Goal: Navigation & Orientation: Find specific page/section

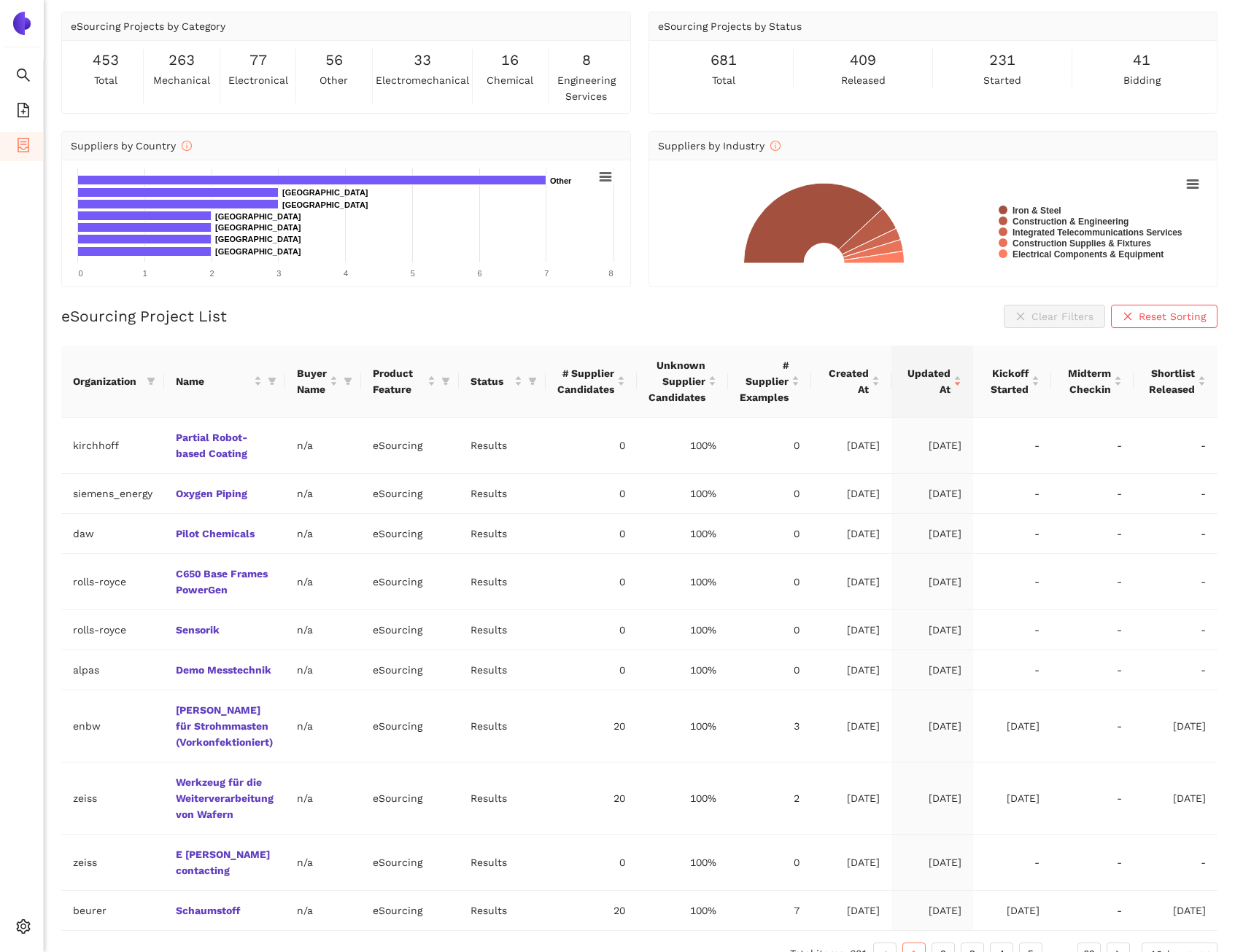
scroll to position [54, 0]
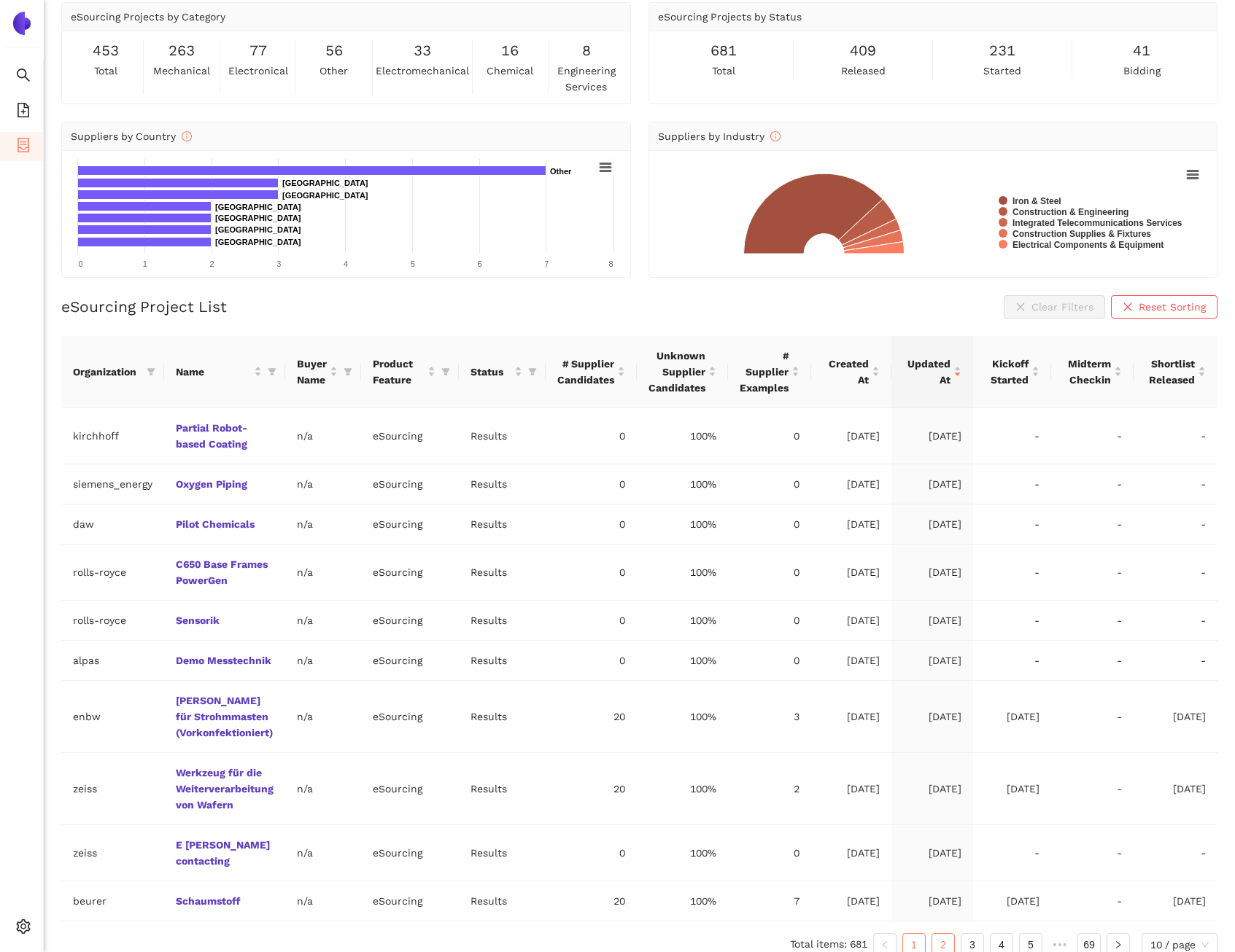
click at [948, 934] on link "2" at bounding box center [942, 944] width 22 height 22
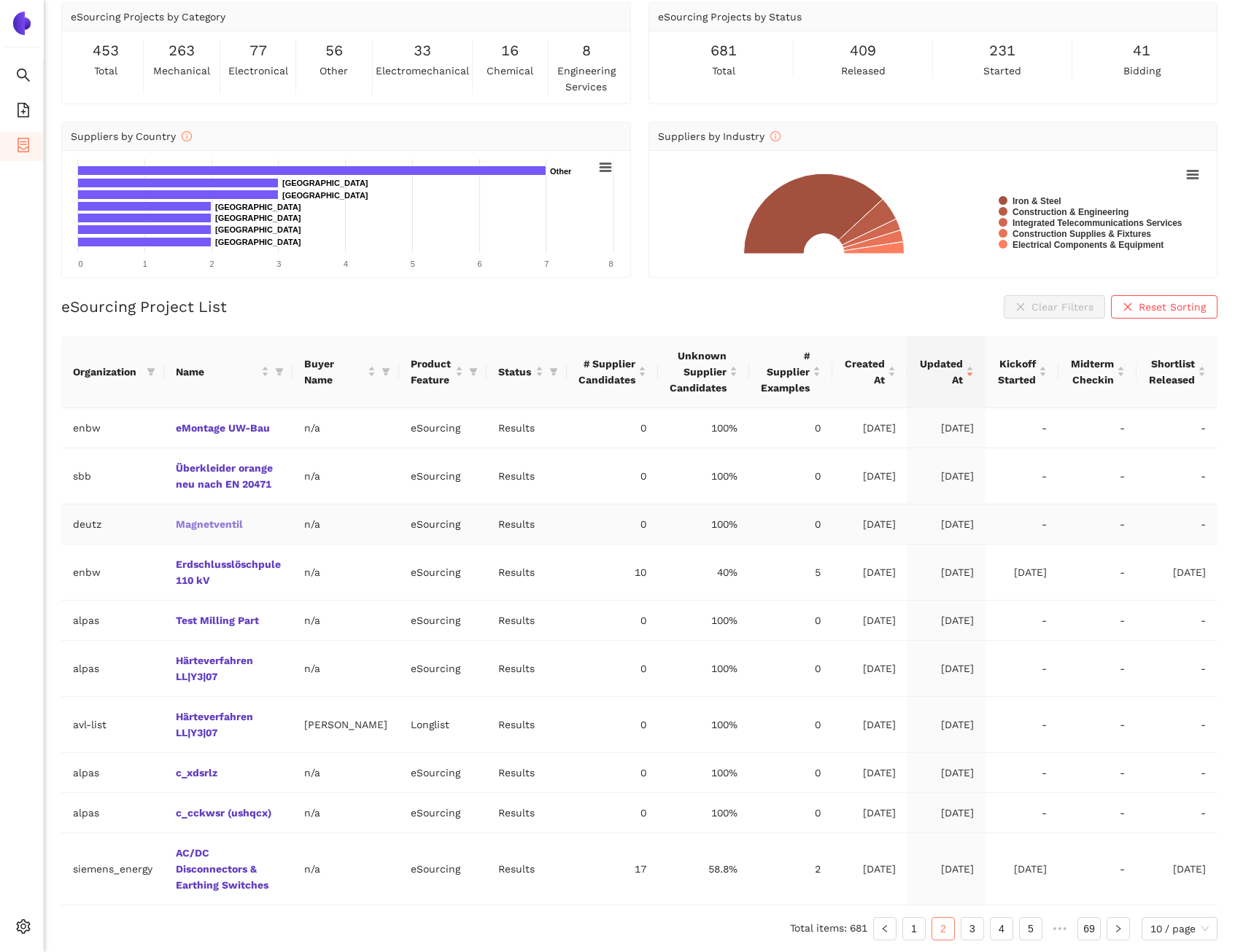
click at [0, 0] on link "Magnetventil" at bounding box center [0, 0] width 0 height 0
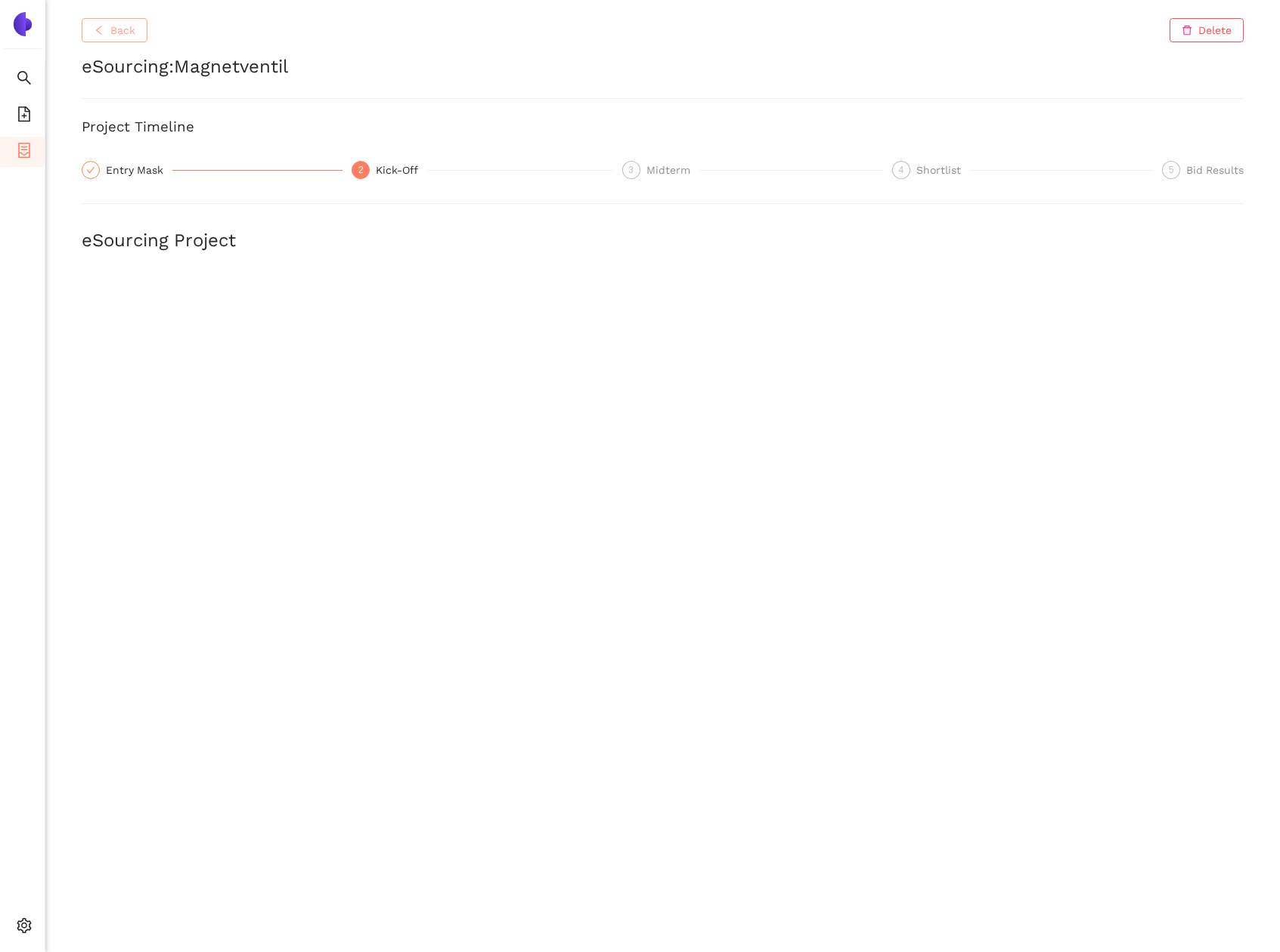
click at [102, 35] on icon "left" at bounding box center [98, 30] width 10 height 10
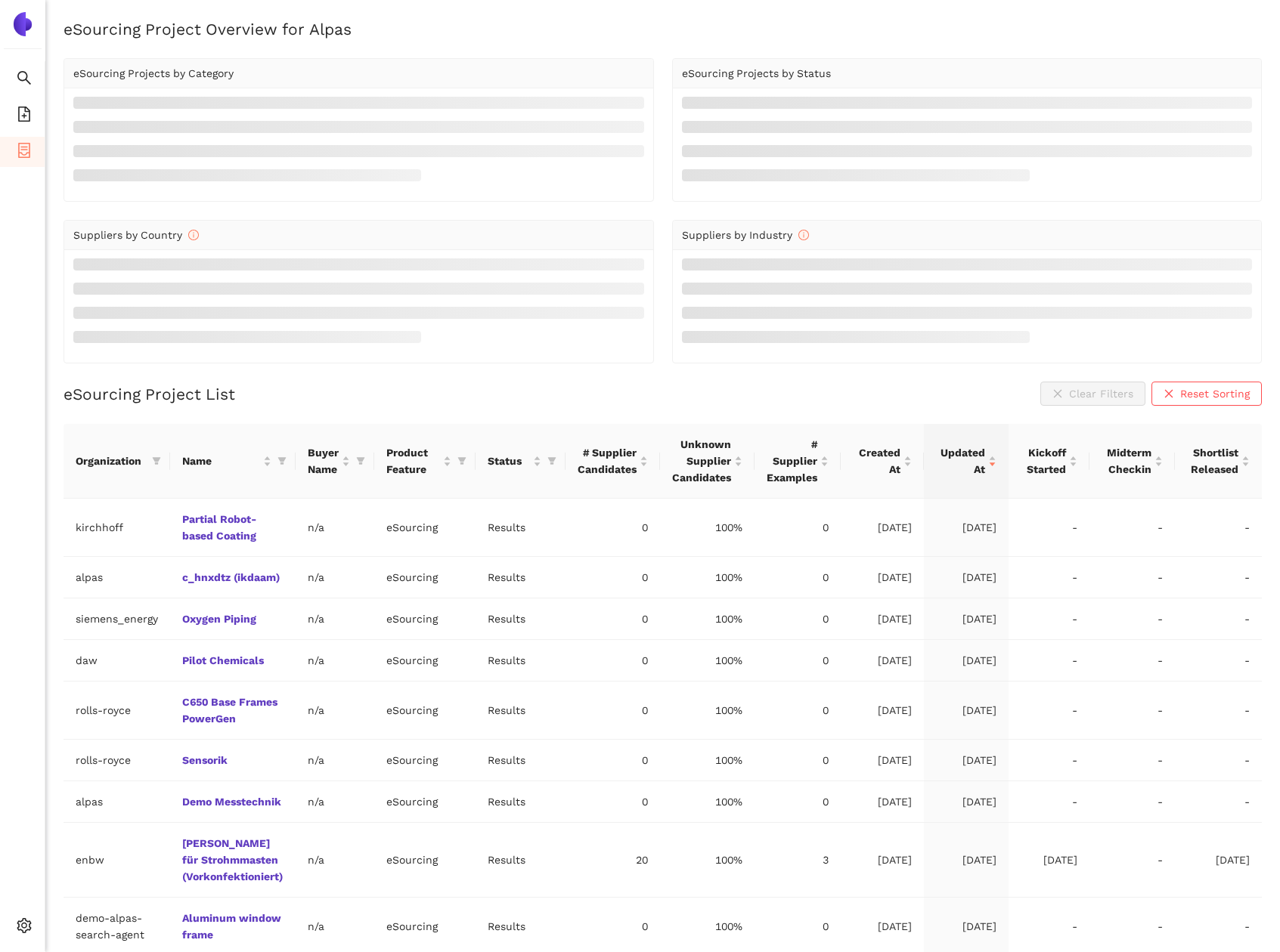
scroll to position [56, 0]
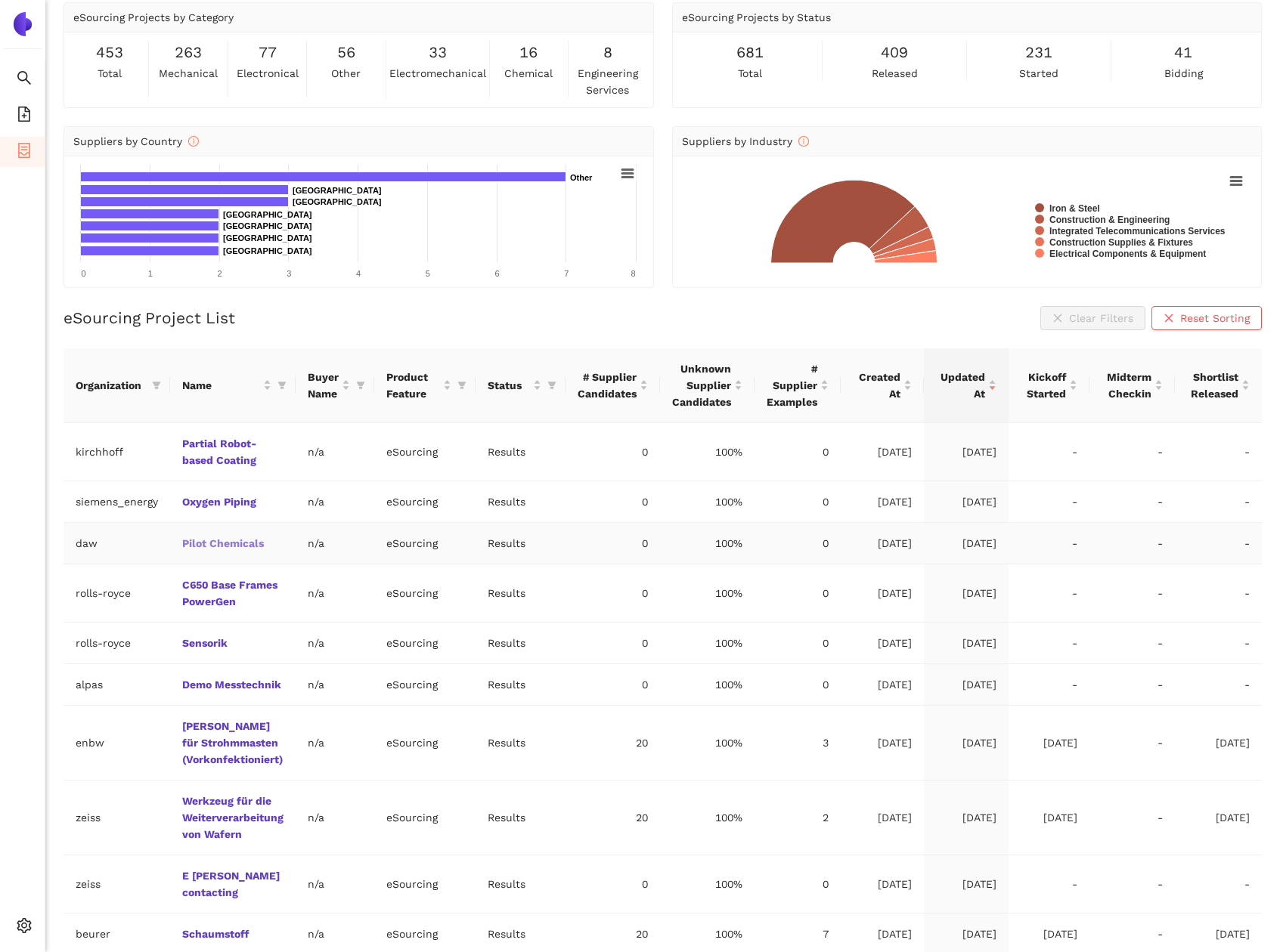
click at [0, 0] on link "Pilot Chemicals" at bounding box center [0, 0] width 0 height 0
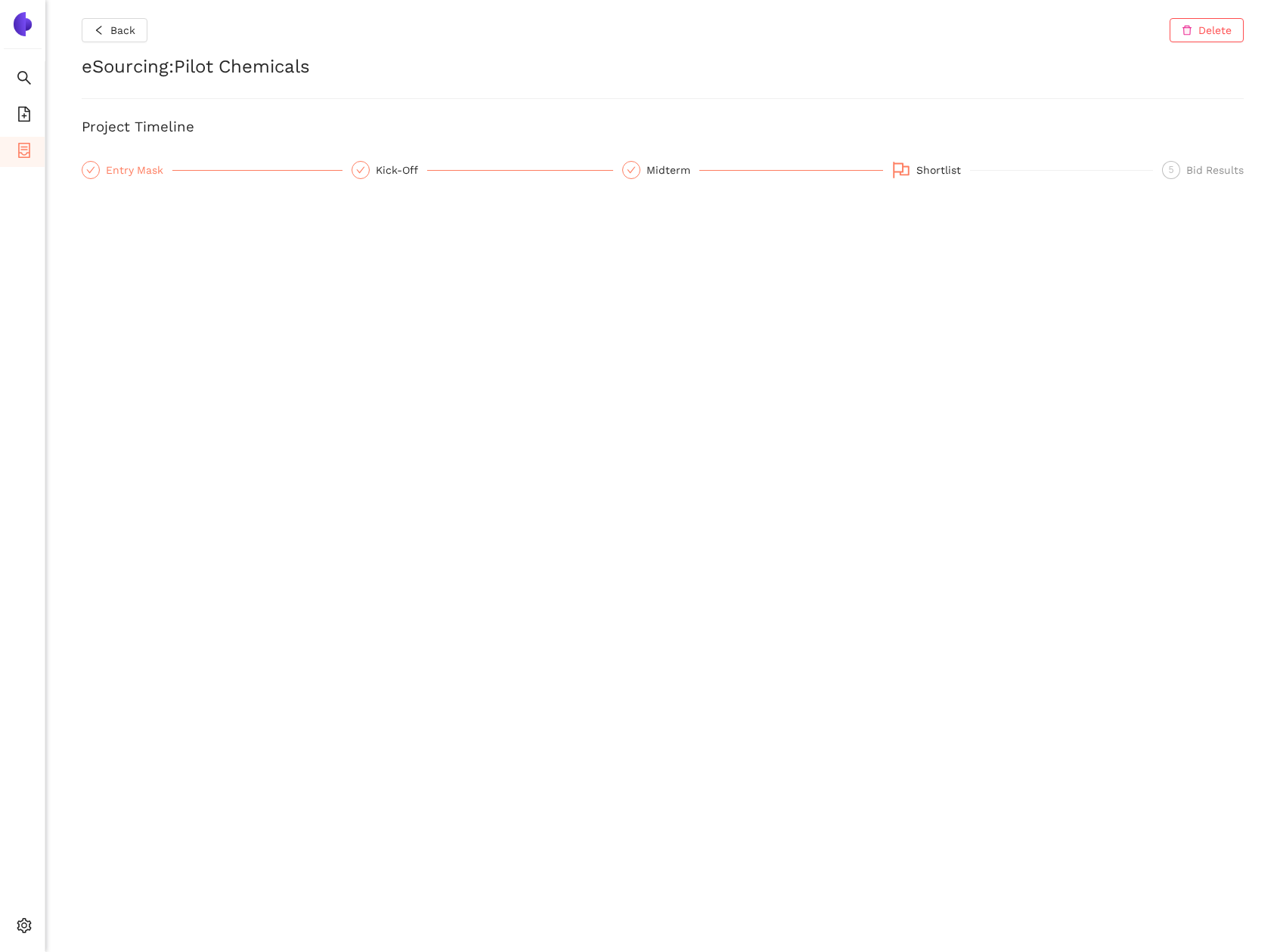
click at [145, 164] on div "Entry Mask" at bounding box center [139, 169] width 66 height 18
